Goal: Task Accomplishment & Management: Manage account settings

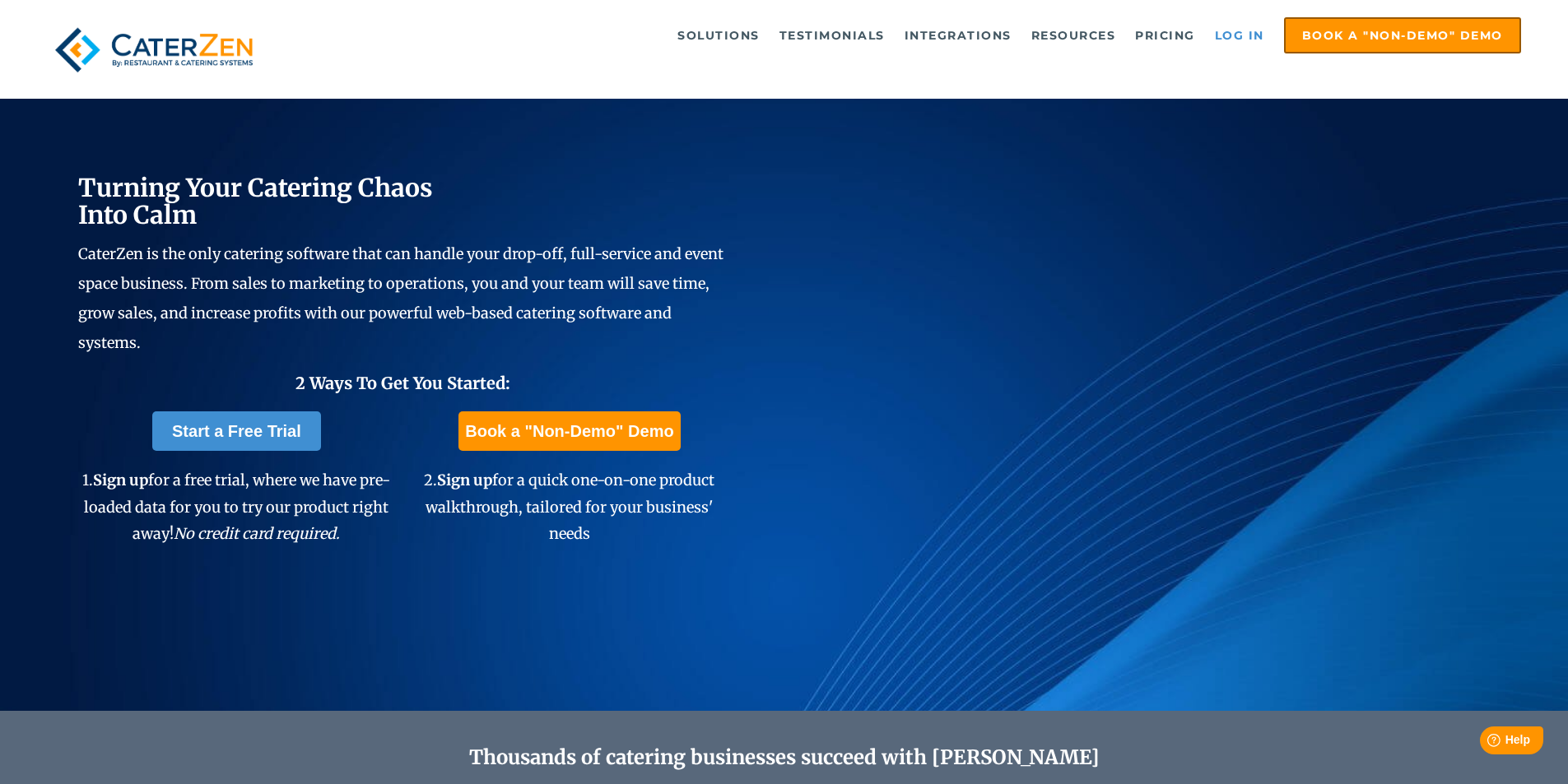
drag, startPoint x: 0, startPoint y: 0, endPoint x: 1227, endPoint y: 40, distance: 1227.7
click at [1227, 40] on link "Log in" at bounding box center [1240, 35] width 66 height 33
click at [1229, 30] on link "Log in" at bounding box center [1240, 35] width 66 height 33
click at [1238, 35] on link "Log in" at bounding box center [1240, 35] width 66 height 33
click at [1233, 36] on link "Log in" at bounding box center [1240, 35] width 66 height 33
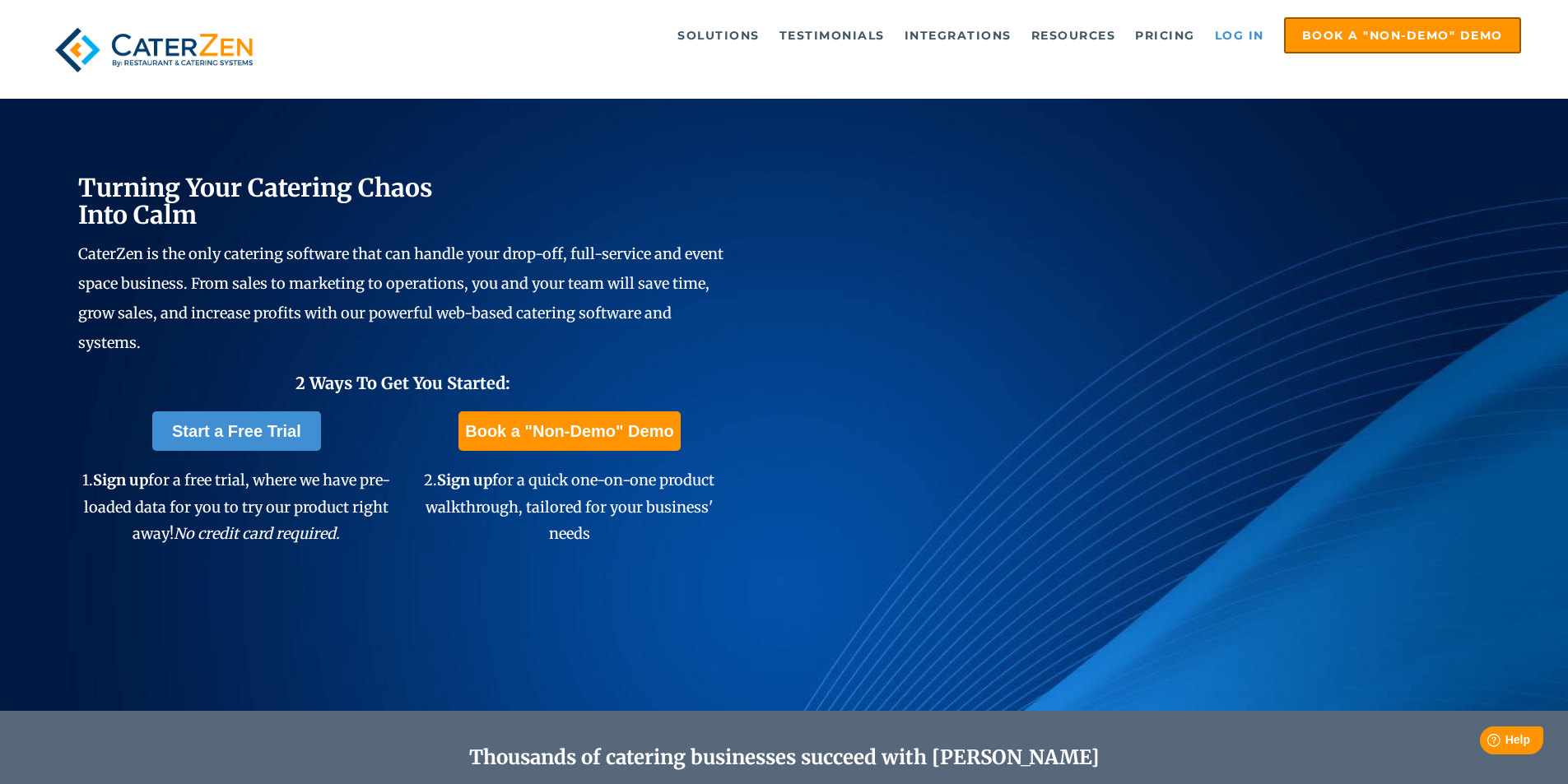
click at [1240, 39] on link "Log in" at bounding box center [1240, 35] width 66 height 33
